Goal: Find contact information: Find contact information

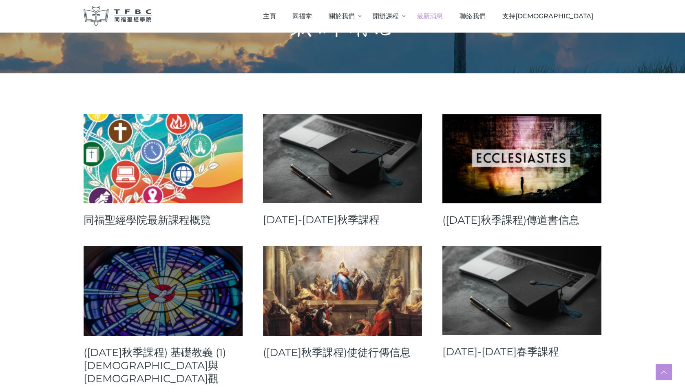
scroll to position [67, 0]
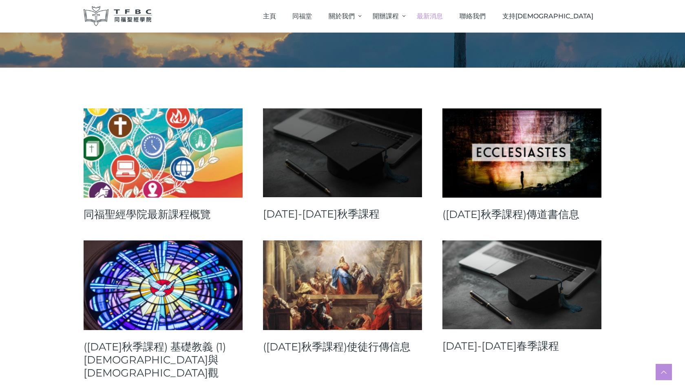
click at [345, 192] on link at bounding box center [342, 152] width 159 height 89
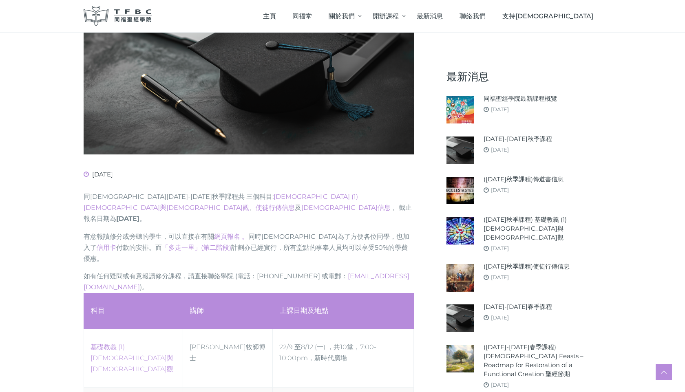
scroll to position [202, 0]
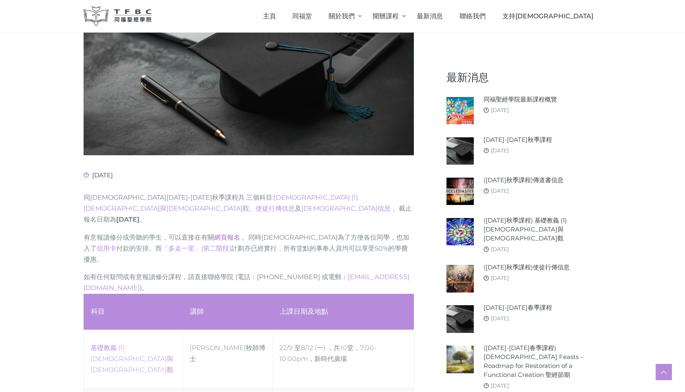
click at [233, 234] on link "網頁報名 。" at bounding box center [231, 238] width 34 height 8
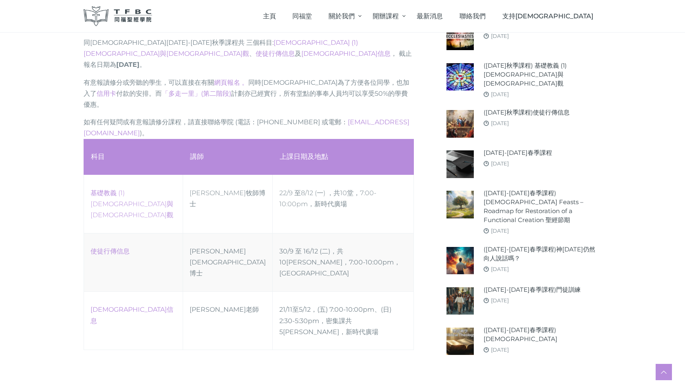
scroll to position [357, 0]
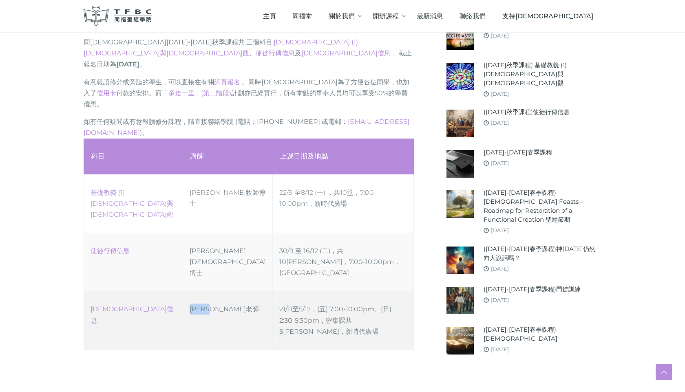
drag, startPoint x: 225, startPoint y: 254, endPoint x: 190, endPoint y: 255, distance: 34.7
click at [190, 291] on td "[PERSON_NAME]老師" at bounding box center [228, 320] width 90 height 58
copy td "[PERSON_NAME]老師"
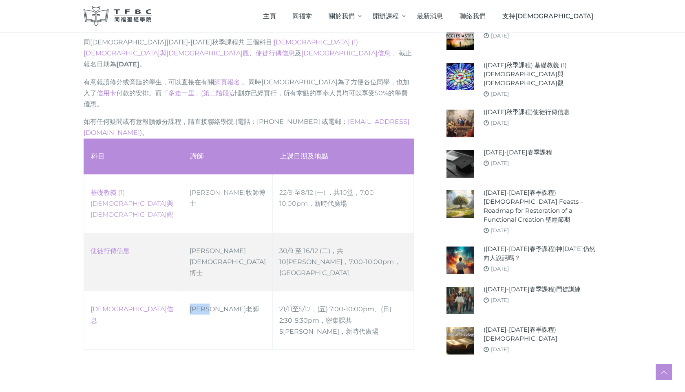
scroll to position [355, 0]
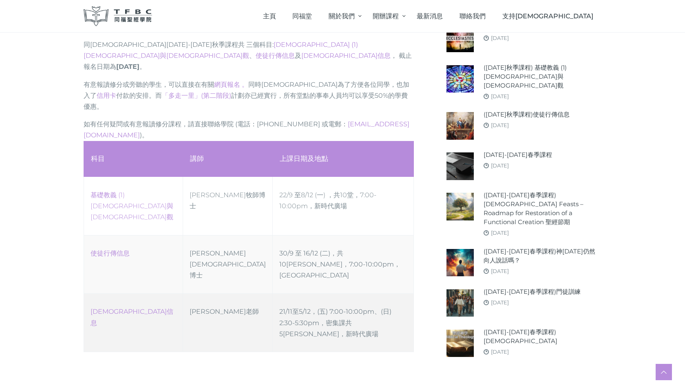
click at [127, 293] on td "[DEMOGRAPHIC_DATA]信息" at bounding box center [133, 322] width 99 height 58
click at [128, 293] on td "[DEMOGRAPHIC_DATA]信息" at bounding box center [133, 322] width 99 height 58
drag, startPoint x: 128, startPoint y: 255, endPoint x: 91, endPoint y: 252, distance: 37.2
click at [91, 293] on td "[DEMOGRAPHIC_DATA]信息" at bounding box center [133, 322] width 99 height 58
copy link "[DEMOGRAPHIC_DATA]信息"
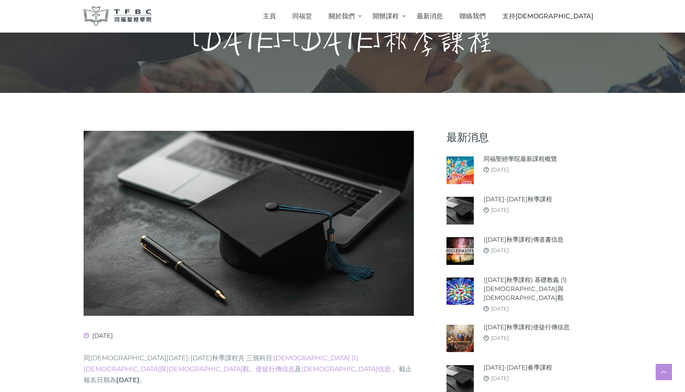
scroll to position [0, 0]
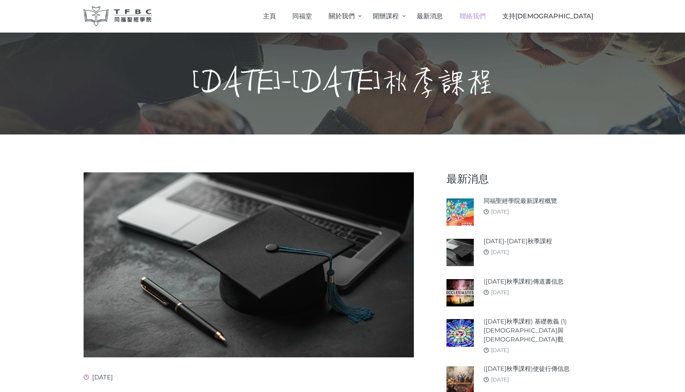
click at [485, 14] on span "聯絡我們" at bounding box center [472, 16] width 26 height 8
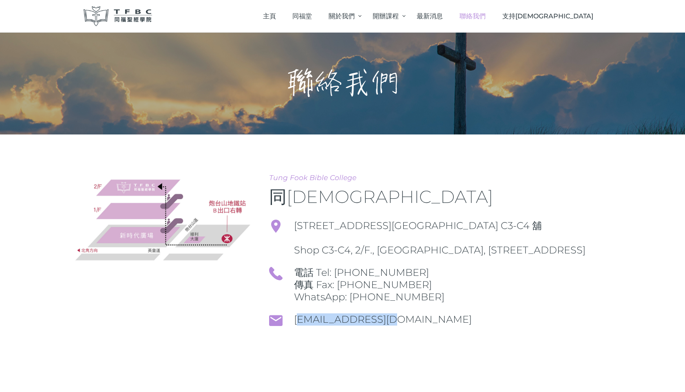
drag, startPoint x: 378, startPoint y: 331, endPoint x: 291, endPoint y: 331, distance: 87.2
click at [291, 333] on div "[EMAIL_ADDRESS][DOMAIN_NAME]" at bounding box center [435, 326] width 332 height 26
copy link "[EMAIL_ADDRESS][DOMAIN_NAME]"
